Goal: Information Seeking & Learning: Learn about a topic

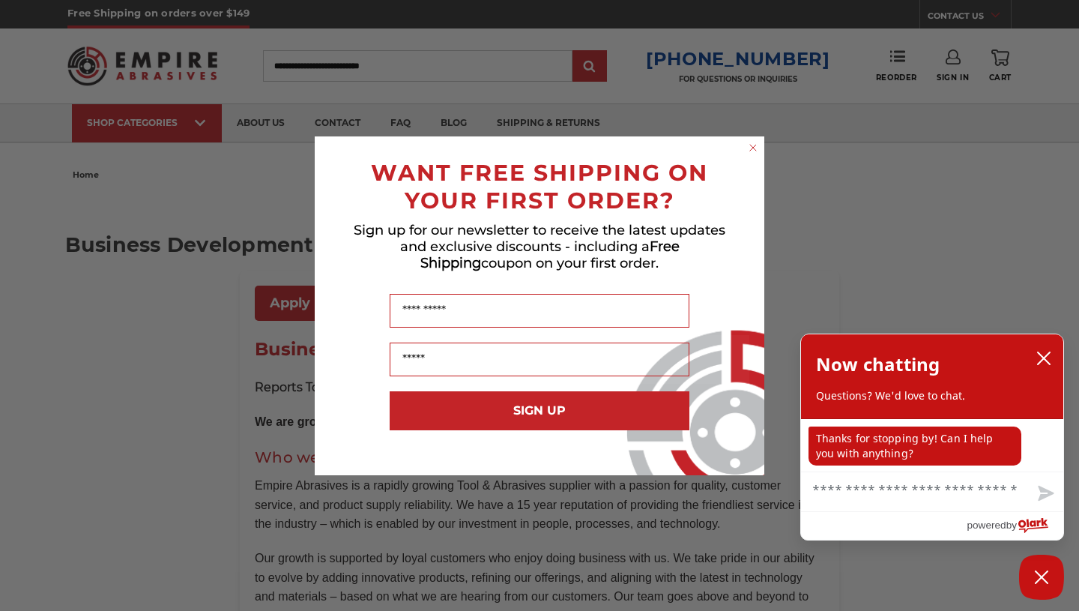
click at [751, 145] on icon "Close dialog" at bounding box center [753, 148] width 6 height 6
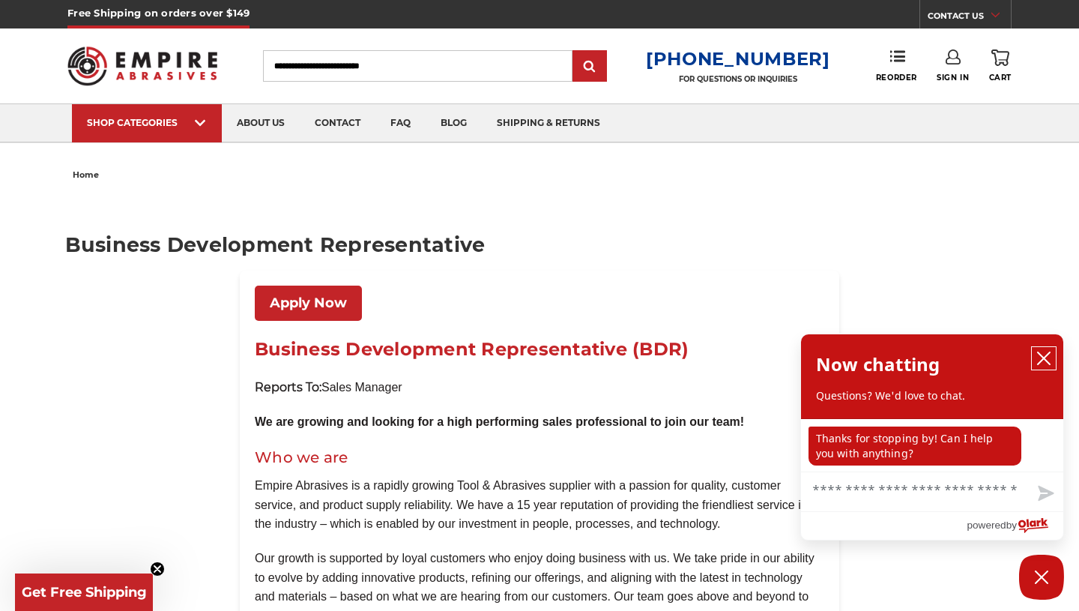
click at [1043, 354] on icon "close chatbox" at bounding box center [1043, 358] width 15 height 15
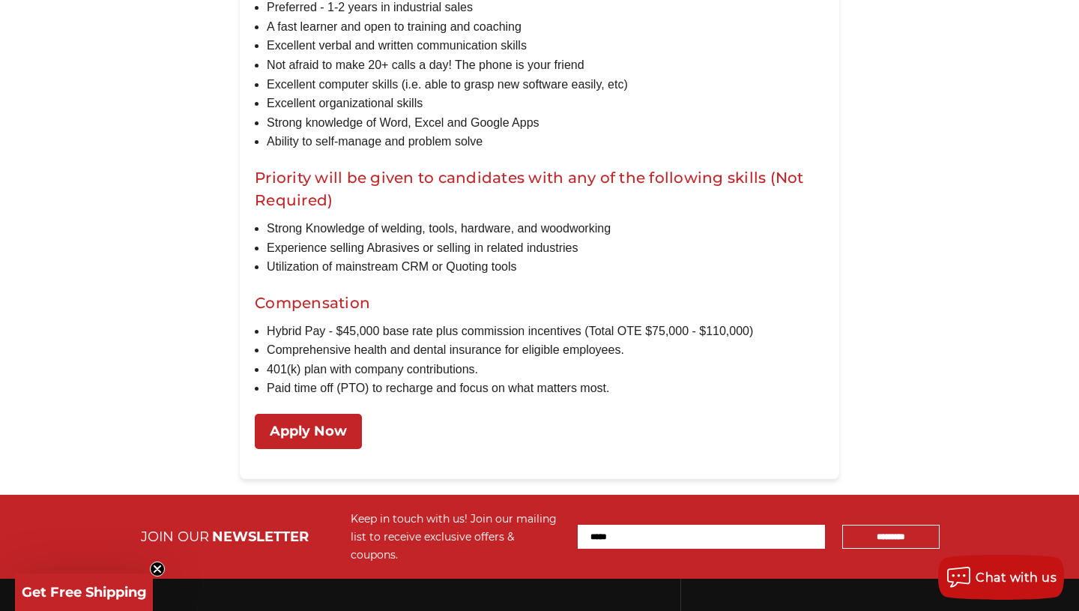
scroll to position [1383, 0]
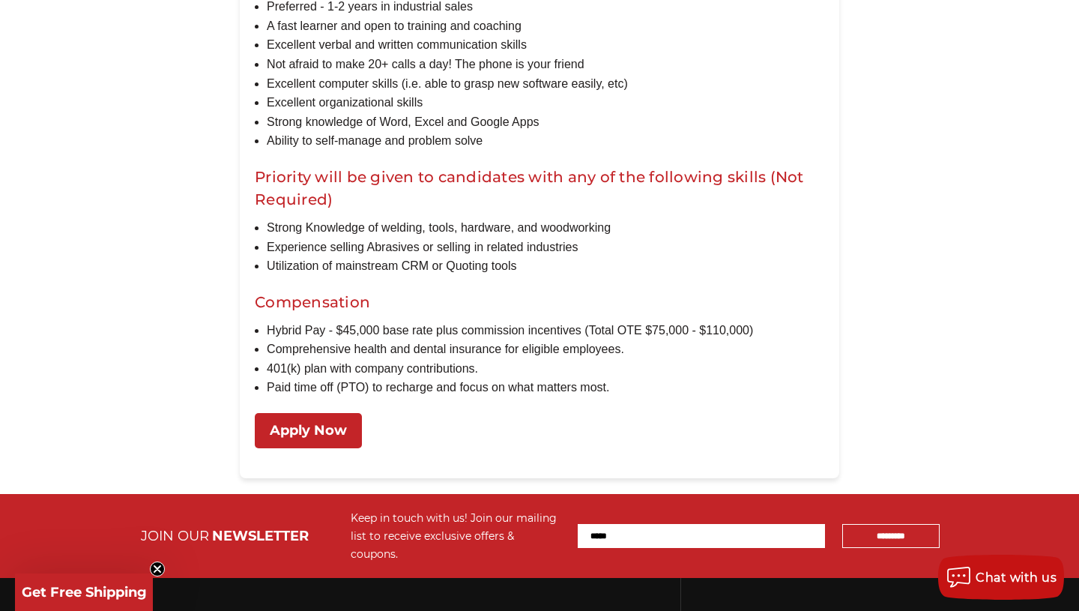
click at [334, 448] on link "Apply Now" at bounding box center [308, 430] width 107 height 35
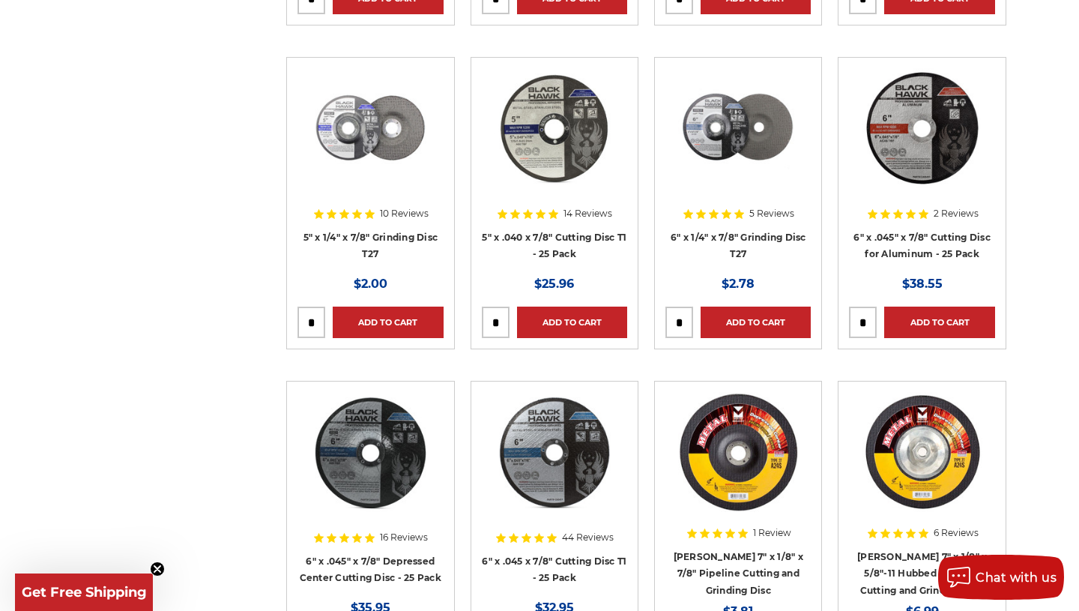
scroll to position [2390, 0]
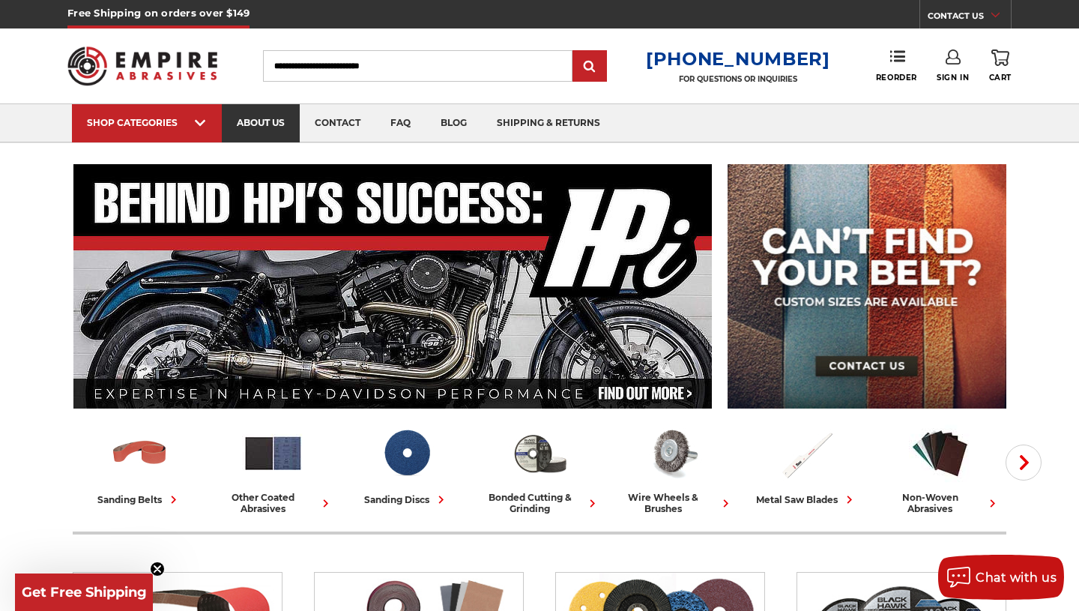
click at [267, 130] on link "about us" at bounding box center [261, 123] width 78 height 38
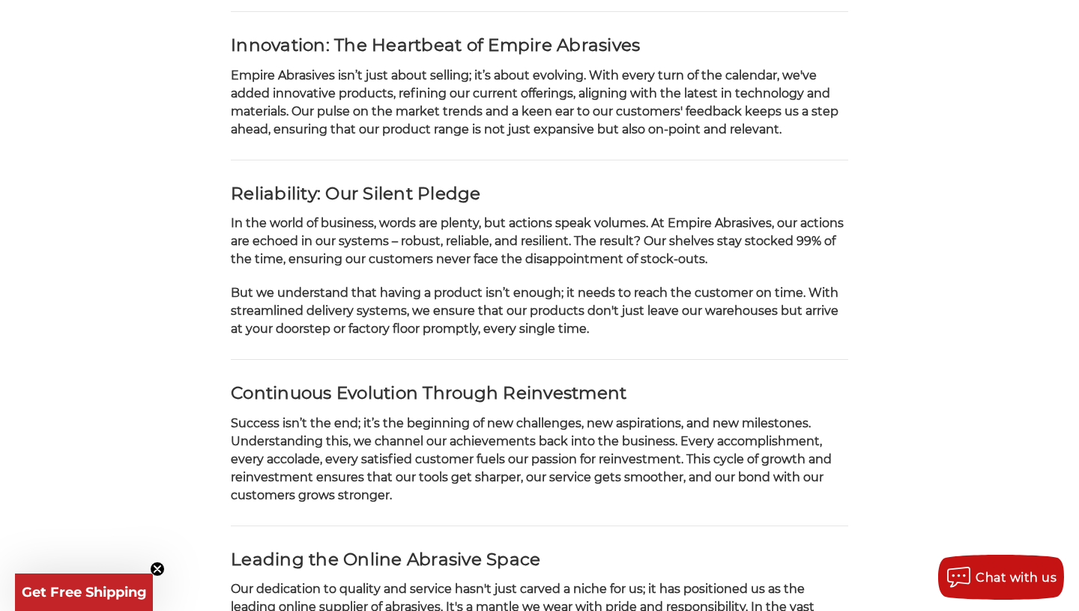
scroll to position [665, 0]
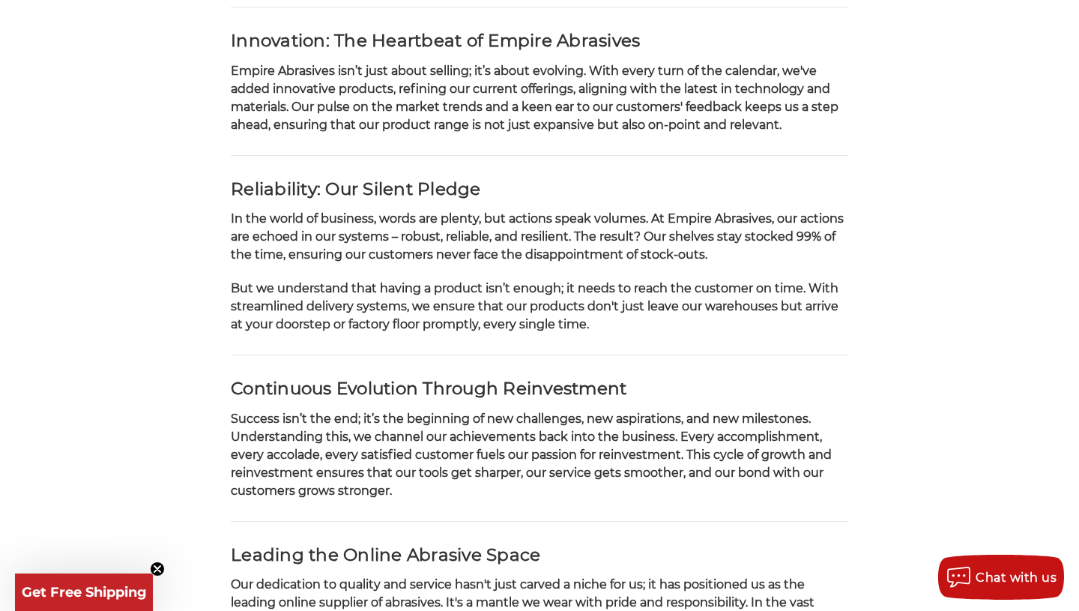
click at [712, 151] on div "Empire Abrasives – Setting the Gold Standard for Abrasives A Humble Beginning w…" at bounding box center [539, 428] width 633 height 1645
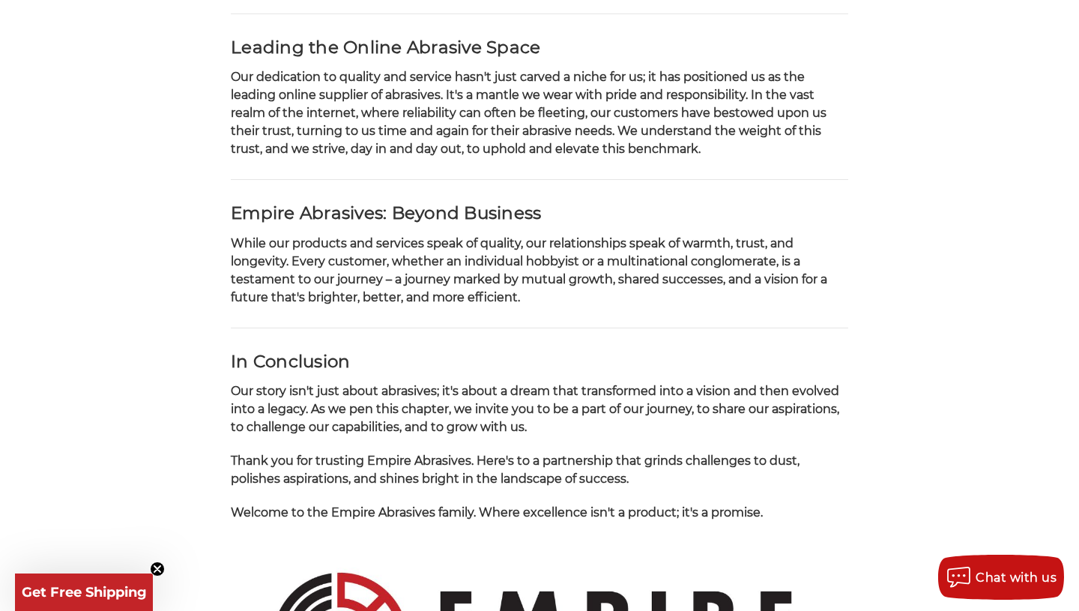
scroll to position [1175, 0]
